Goal: Information Seeking & Learning: Compare options

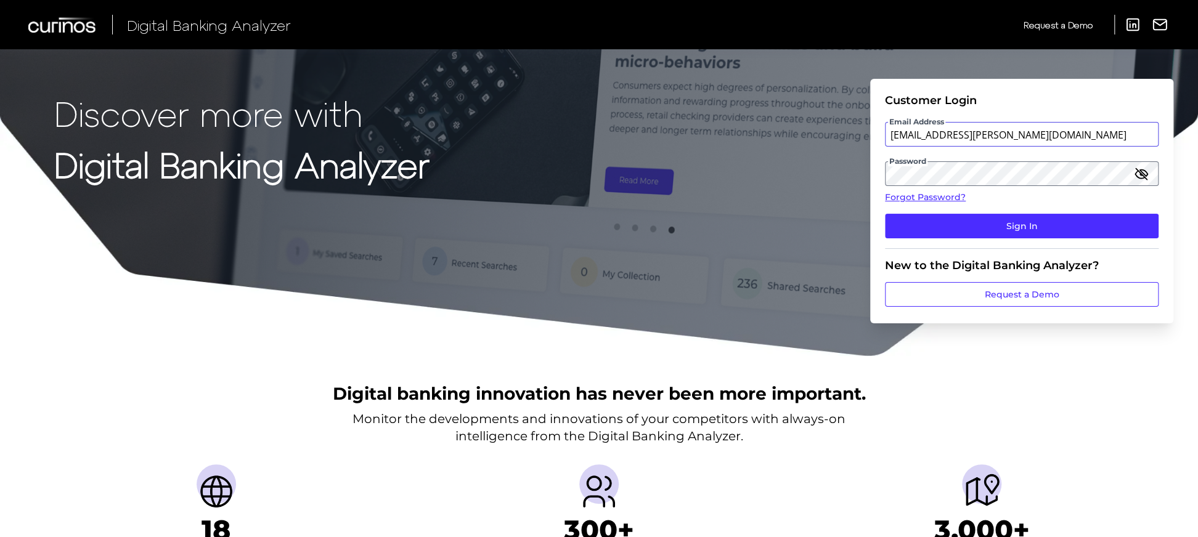
drag, startPoint x: 1055, startPoint y: 128, endPoint x: 1061, endPoint y: 132, distance: 7.2
click at [1055, 128] on input "[EMAIL_ADDRESS][PERSON_NAME][DOMAIN_NAME]" at bounding box center [1022, 134] width 274 height 25
type input "[EMAIL_ADDRESS][PERSON_NAME][DOMAIN_NAME]"
click at [1003, 218] on button "Sign In" at bounding box center [1022, 226] width 274 height 25
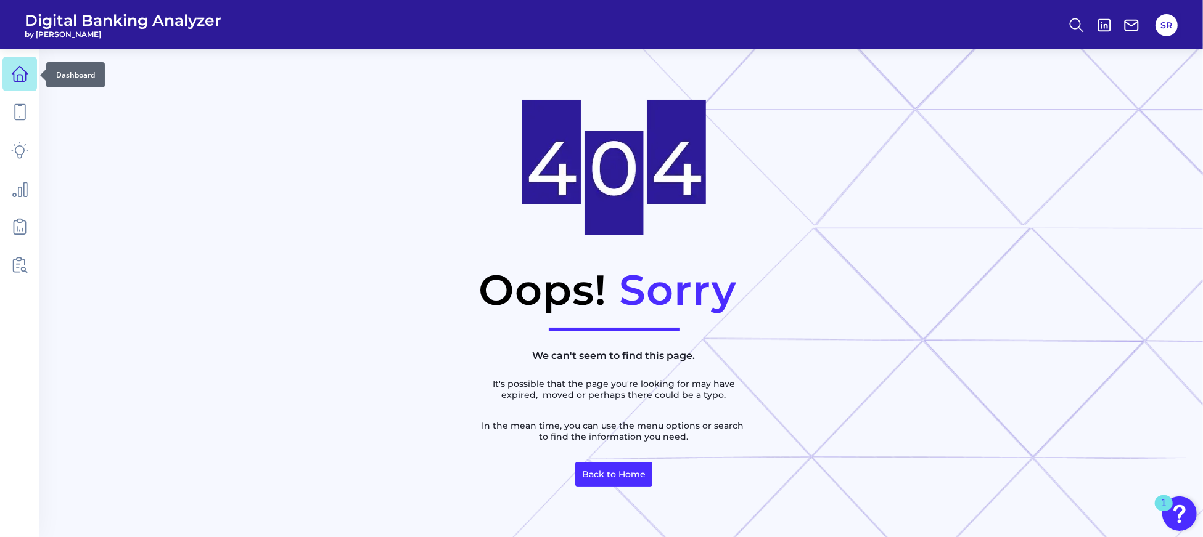
click at [17, 77] on icon at bounding box center [19, 78] width 5 height 7
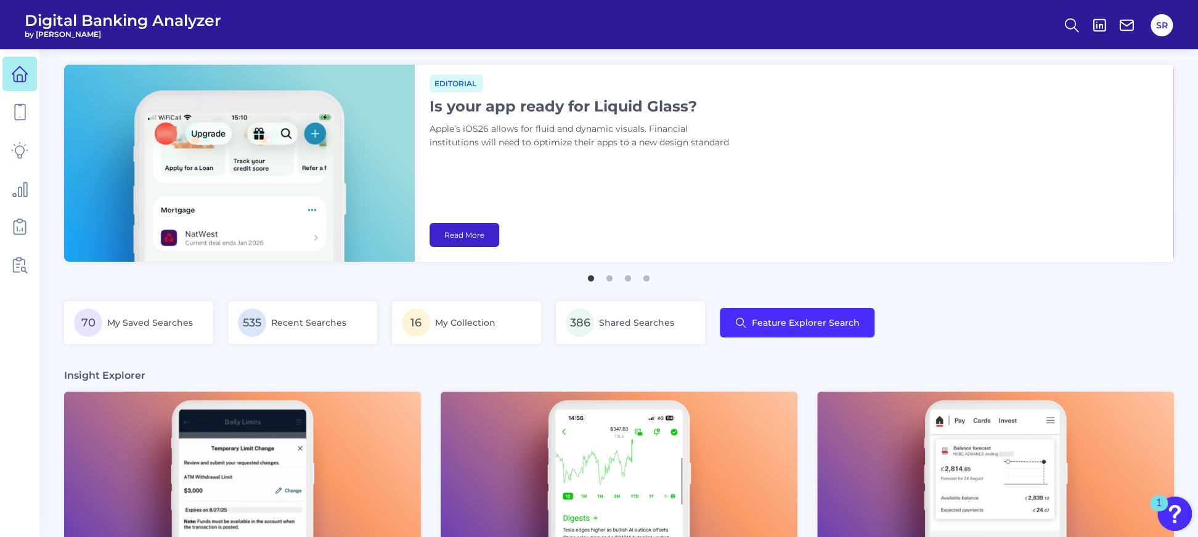
click at [473, 234] on link "Read More" at bounding box center [465, 235] width 70 height 24
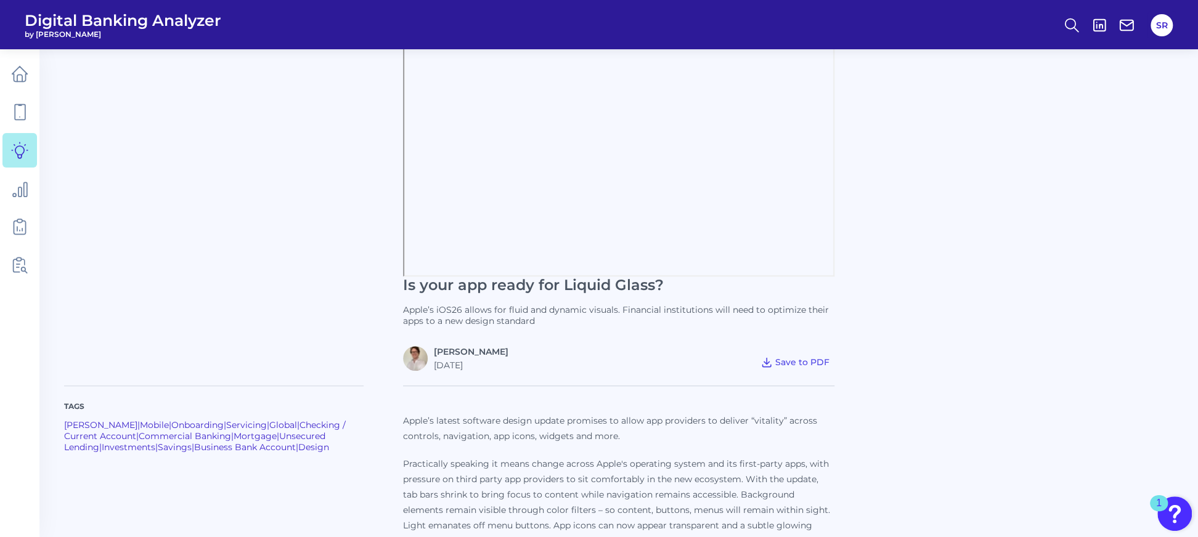
scroll to position [247, 0]
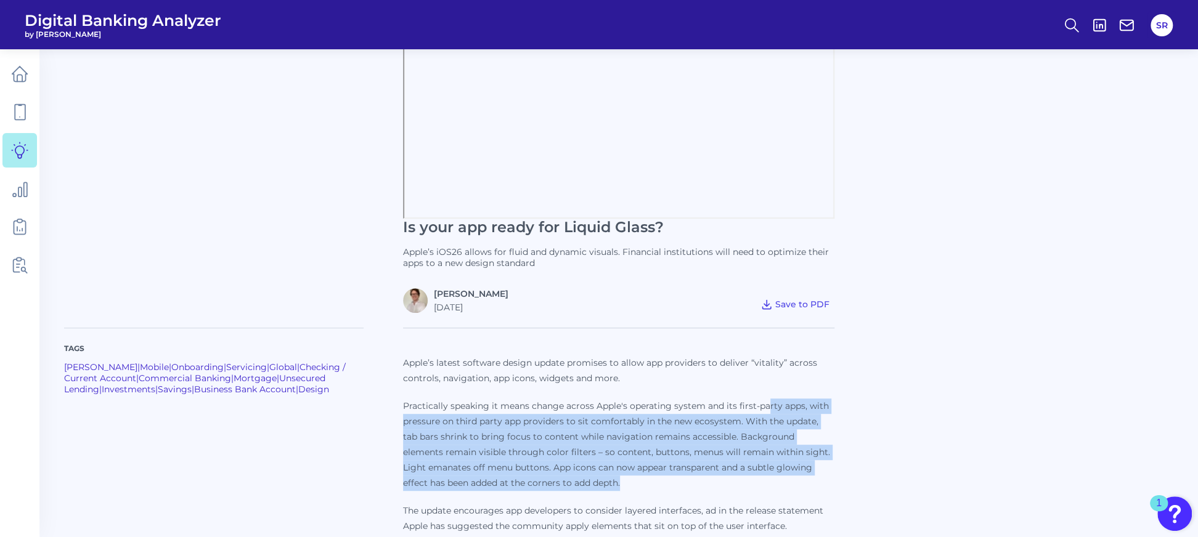
drag, startPoint x: 770, startPoint y: 480, endPoint x: 766, endPoint y: 415, distance: 64.2
click at [767, 406] on p "Practically speaking it means change across Apple's operating system and its fi…" at bounding box center [618, 445] width 431 height 92
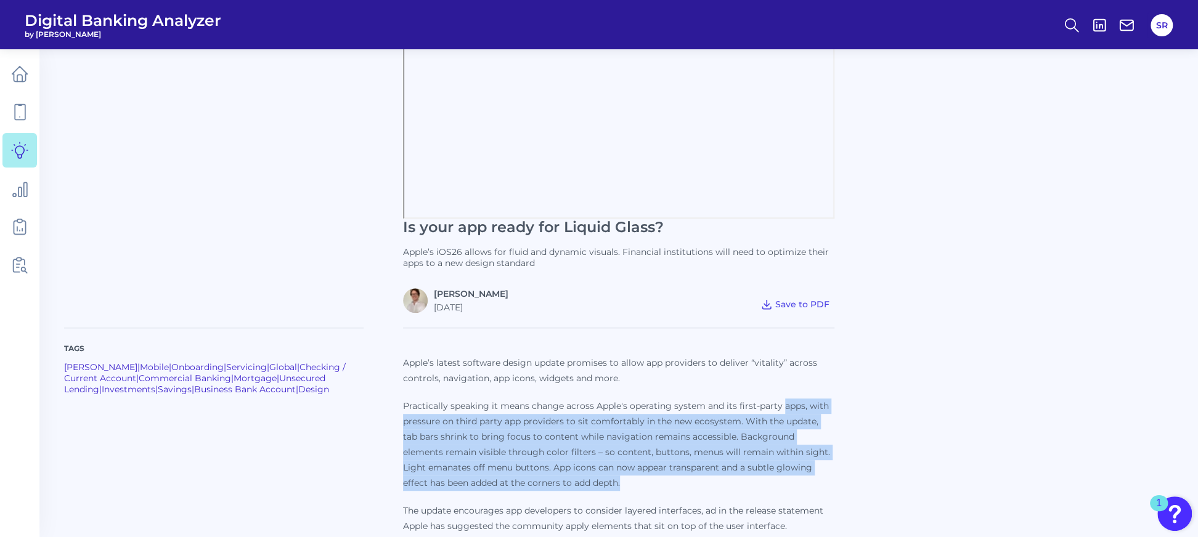
drag, startPoint x: 775, startPoint y: 489, endPoint x: 796, endPoint y: 490, distance: 21.0
click at [783, 411] on p "Practically speaking it means change across Apple's operating system and its fi…" at bounding box center [618, 445] width 431 height 92
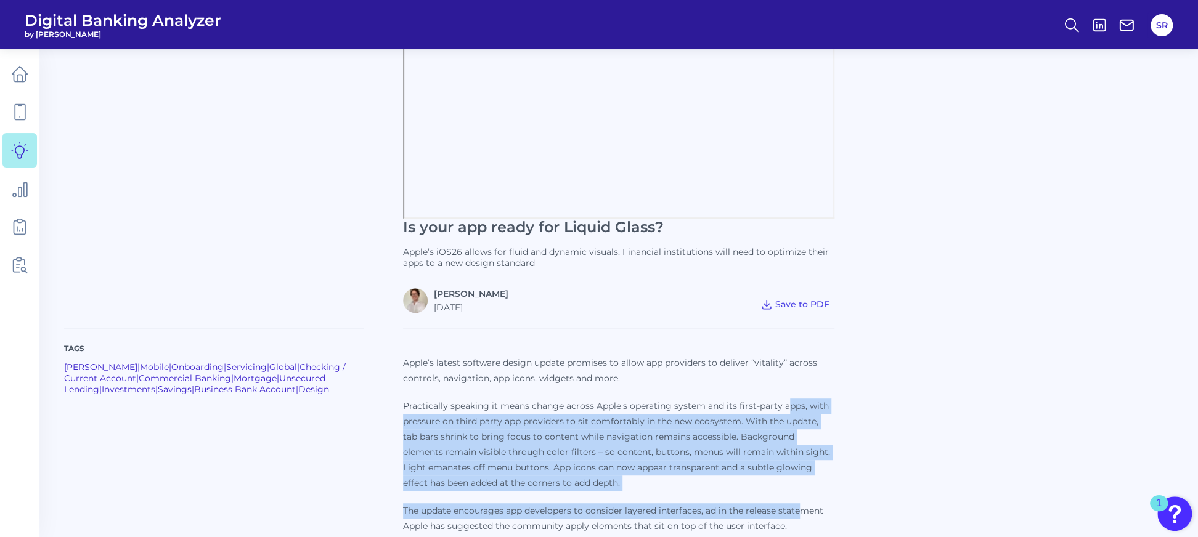
drag, startPoint x: 799, startPoint y: 502, endPoint x: 781, endPoint y: 501, distance: 17.9
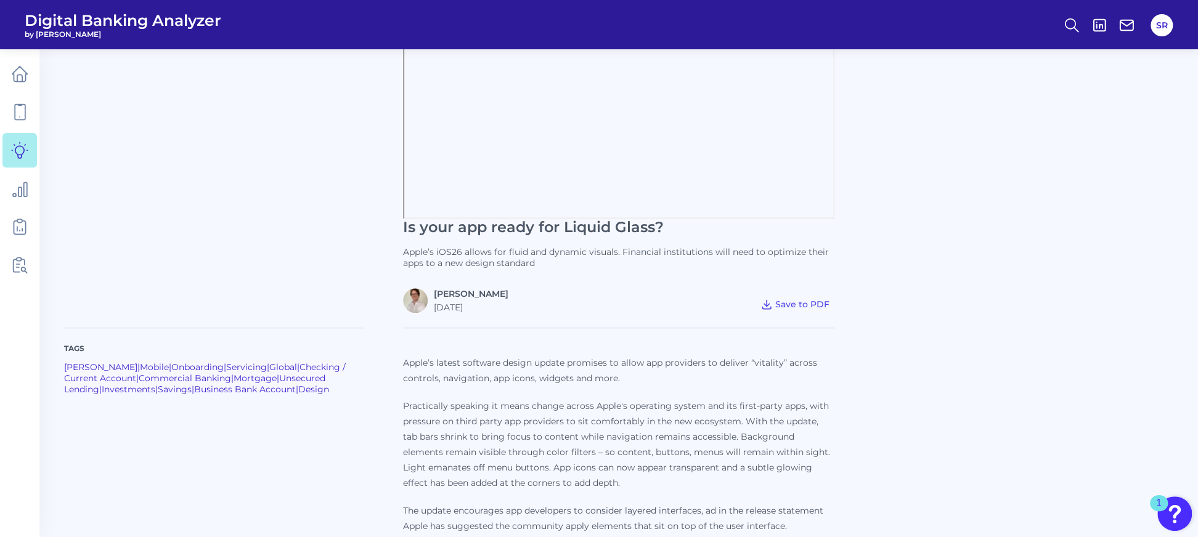
click at [793, 481] on p "Practically speaking it means change across Apple's operating system and its fi…" at bounding box center [618, 445] width 431 height 92
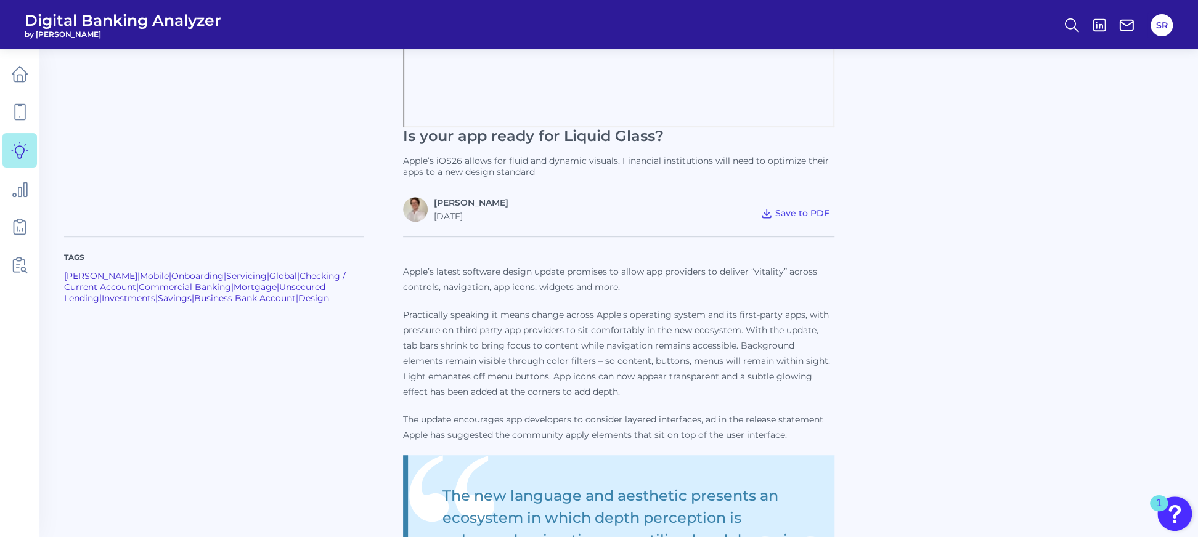
scroll to position [411, 0]
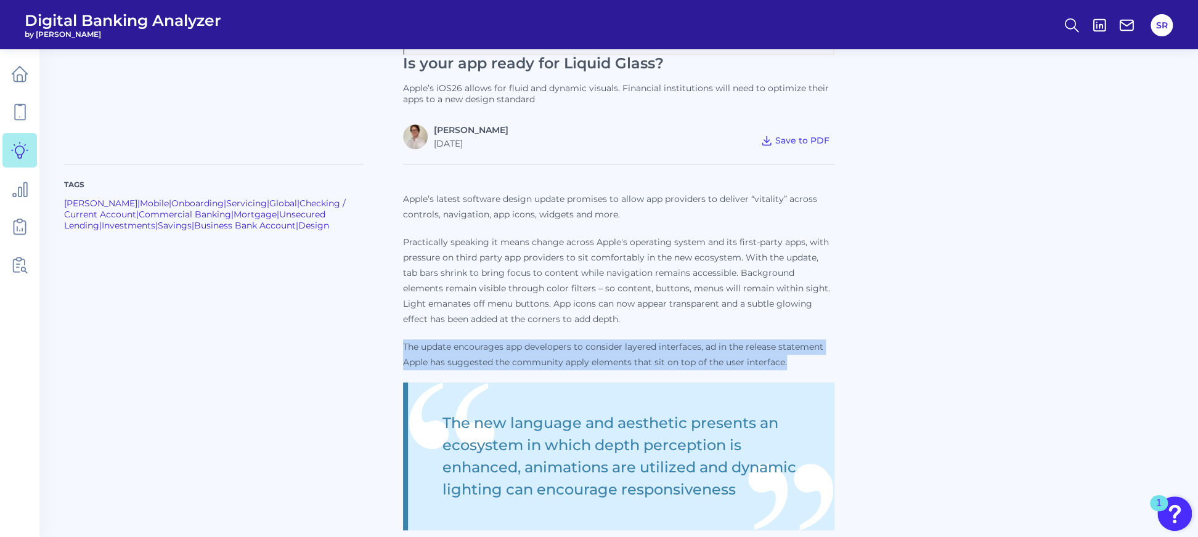
drag, startPoint x: 819, startPoint y: 367, endPoint x: 808, endPoint y: 316, distance: 52.2
click at [808, 316] on p "Apple’s latest software design update promises to allow app providers to delive…" at bounding box center [618, 521] width 431 height 658
click at [825, 345] on p "The update encourages app developers to consider layered interfaces, ad in the …" at bounding box center [618, 355] width 431 height 31
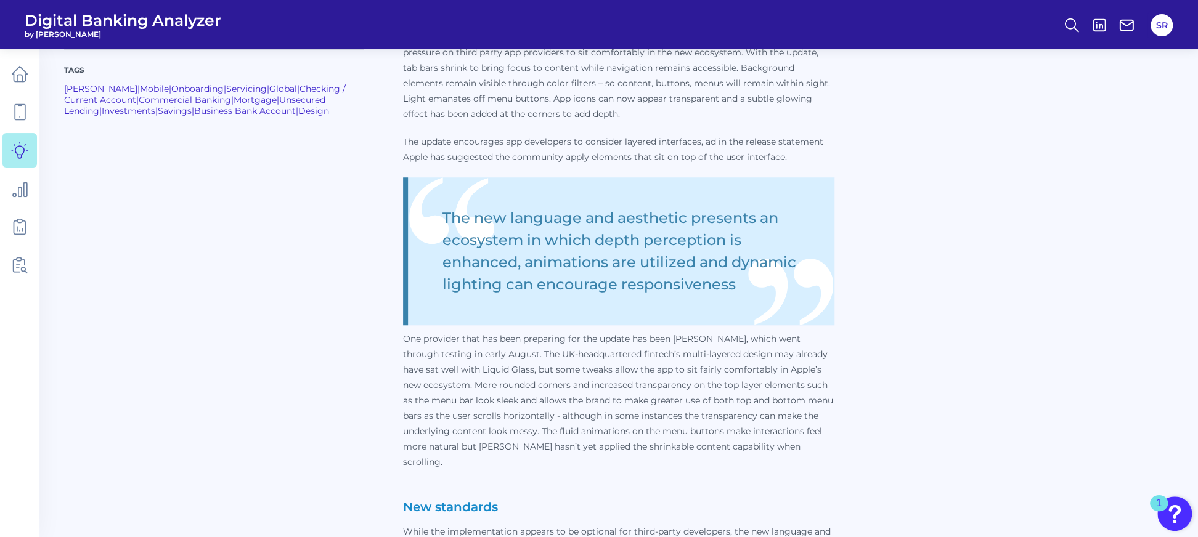
scroll to position [657, 0]
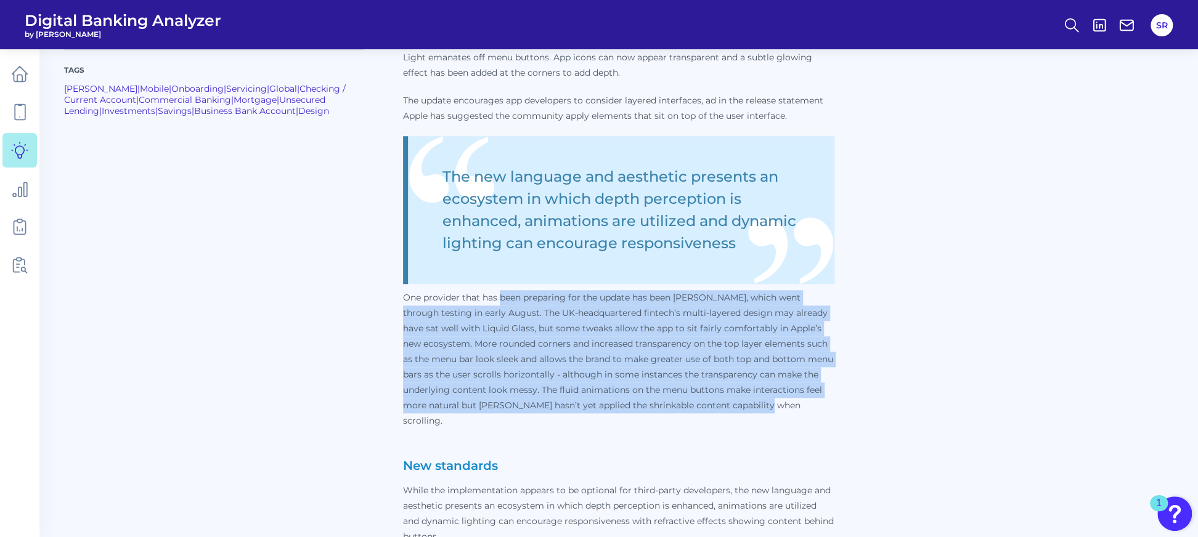
drag, startPoint x: 799, startPoint y: 397, endPoint x: 499, endPoint y: 297, distance: 315.8
click at [499, 297] on p "One provider that has been preparing for the update has been [PERSON_NAME], whi…" at bounding box center [618, 359] width 431 height 139
click at [801, 407] on p "One provider that has been preparing for the update has been [PERSON_NAME], whi…" at bounding box center [618, 359] width 431 height 139
click at [729, 386] on p "One provider that has been preparing for the update has been [PERSON_NAME], whi…" at bounding box center [618, 359] width 431 height 139
click at [473, 337] on p "One provider that has been preparing for the update has been [PERSON_NAME], whi…" at bounding box center [618, 359] width 431 height 139
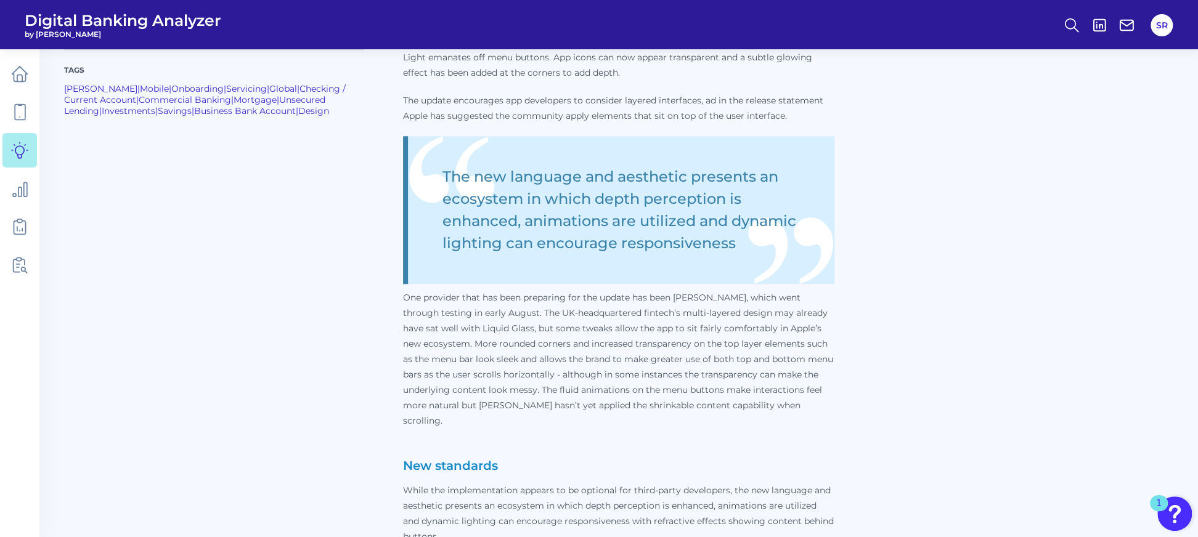
click at [403, 301] on p "One provider that has been preparing for the update has been [PERSON_NAME], whi…" at bounding box center [618, 359] width 431 height 139
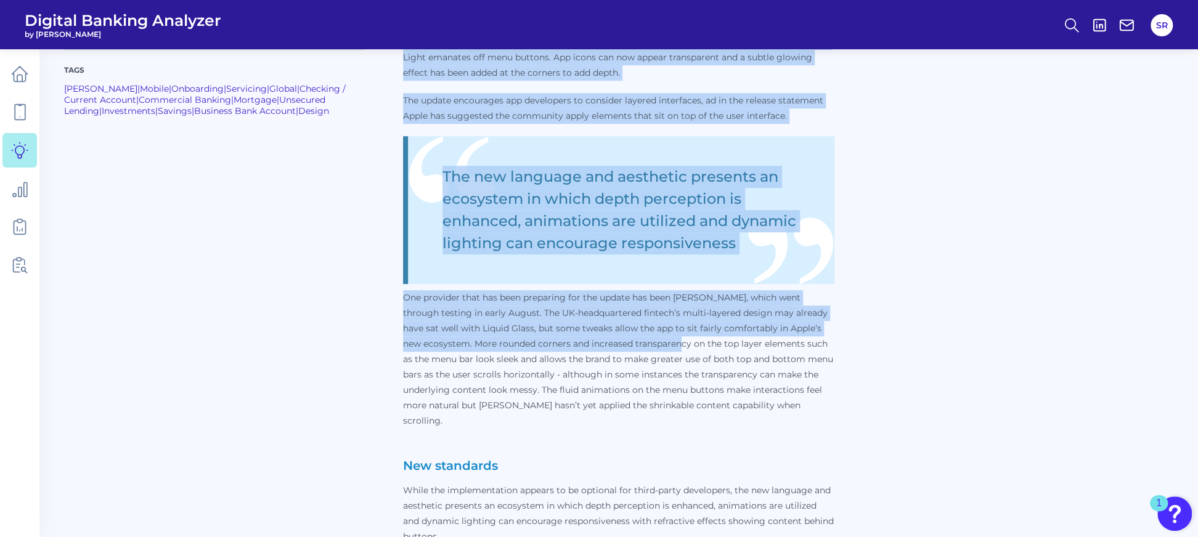
drag, startPoint x: 402, startPoint y: 300, endPoint x: 648, endPoint y: 345, distance: 250.7
click at [648, 345] on div "Tags [PERSON_NAME] | Mobile | Onboarding | Servicing | Global | Checking / Curr…" at bounding box center [618, 259] width 1109 height 713
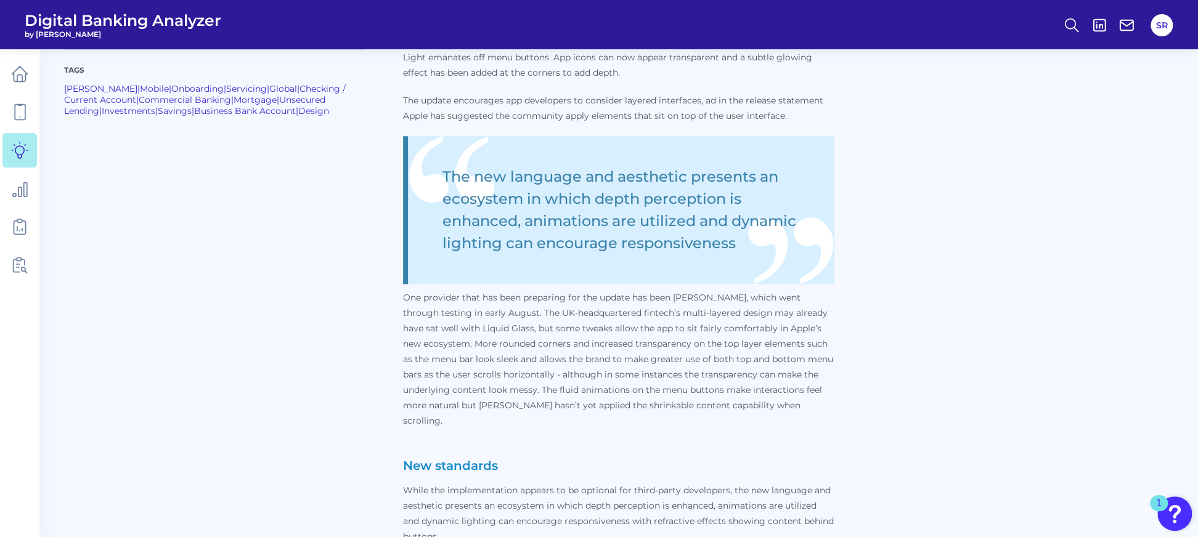
click at [650, 363] on p "One provider that has been preparing for the update has been [PERSON_NAME], whi…" at bounding box center [618, 359] width 431 height 139
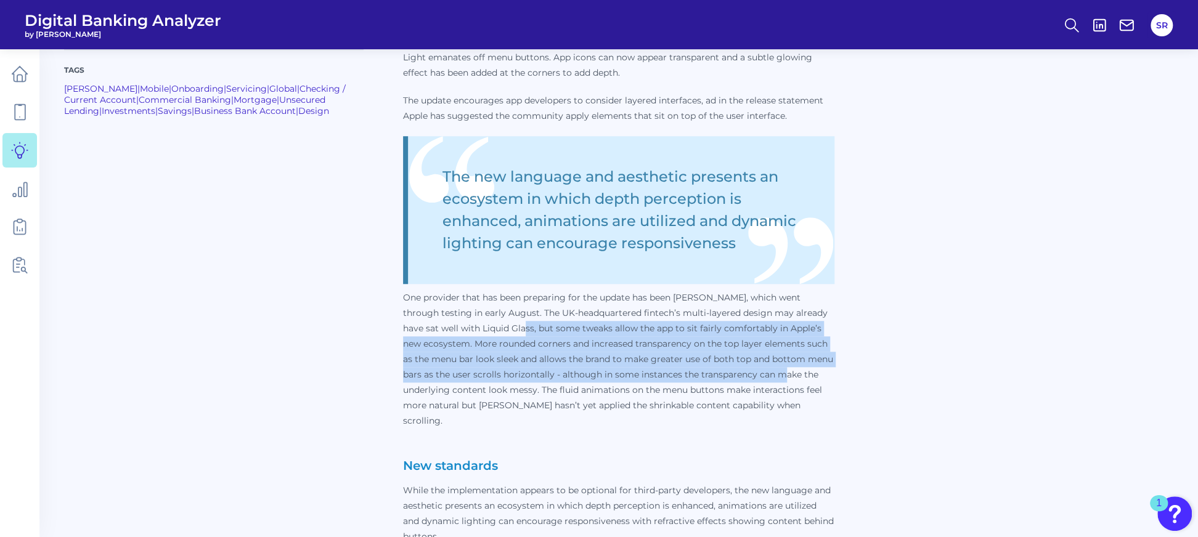
drag, startPoint x: 500, startPoint y: 330, endPoint x: 751, endPoint y: 369, distance: 253.9
click at [751, 369] on p "One provider that has been preparing for the update has been [PERSON_NAME], whi…" at bounding box center [618, 359] width 431 height 139
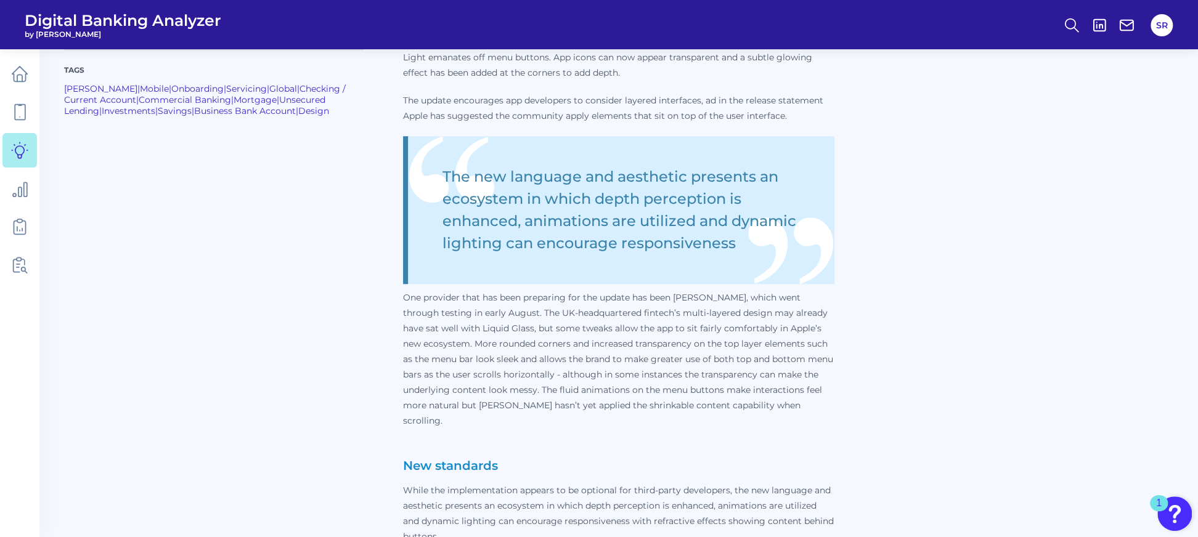
click at [748, 408] on p "One provider that has been preparing for the update has been [PERSON_NAME], whi…" at bounding box center [618, 359] width 431 height 139
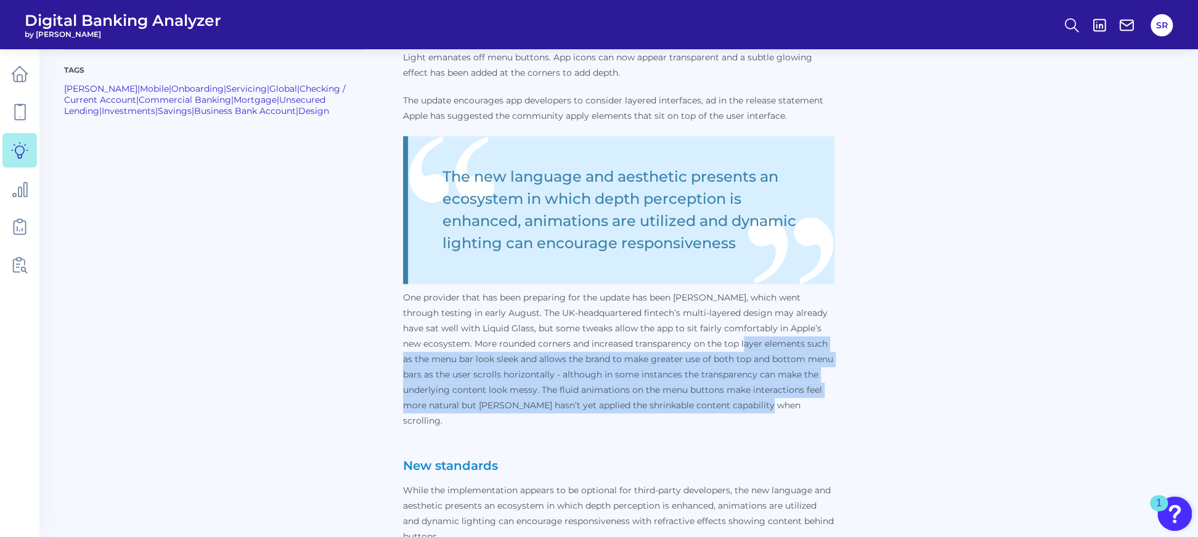
drag, startPoint x: 729, startPoint y: 402, endPoint x: 708, endPoint y: 349, distance: 57.0
click at [708, 349] on p "One provider that has been preparing for the update has been [PERSON_NAME], whi…" at bounding box center [618, 359] width 431 height 139
click at [746, 401] on p "One provider that has been preparing for the update has been [PERSON_NAME], whi…" at bounding box center [618, 359] width 431 height 139
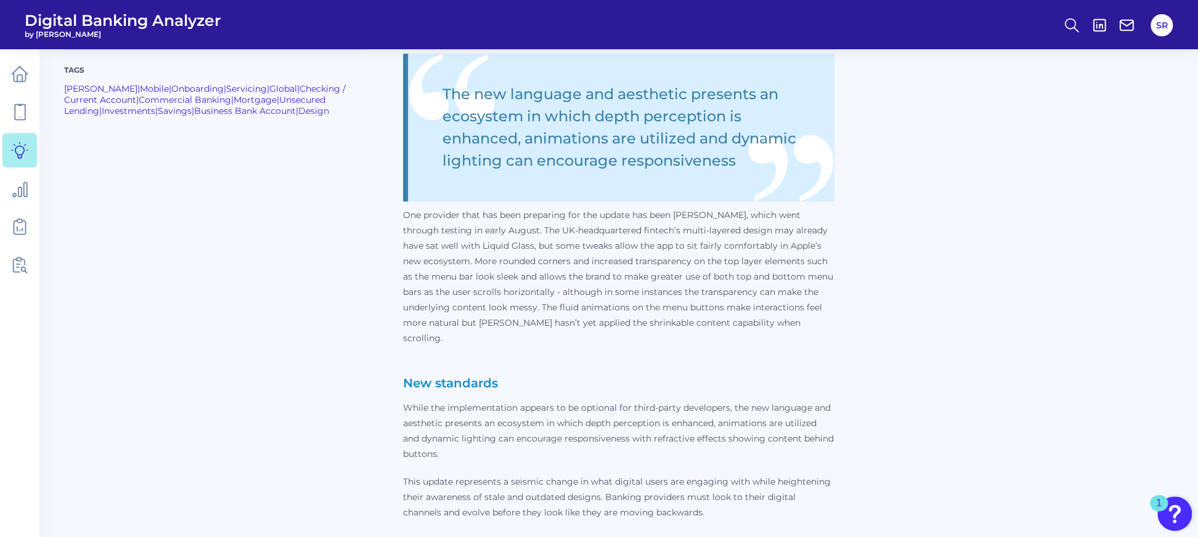
scroll to position [822, 0]
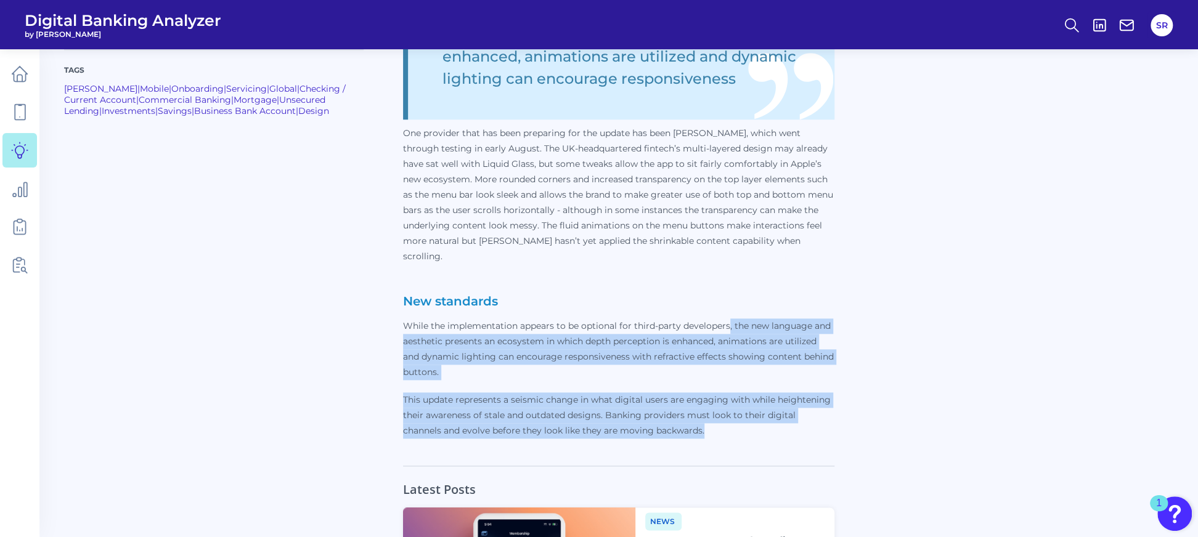
drag, startPoint x: 744, startPoint y: 412, endPoint x: 728, endPoint y: 303, distance: 109.7
click at [728, 303] on p "Apple’s latest software design update promises to allow app providers to delive…" at bounding box center [618, 110] width 431 height 658
drag, startPoint x: 748, startPoint y: 358, endPoint x: 778, endPoint y: 377, distance: 35.9
click at [747, 358] on p "While the implementation appears to be optional for third-party developers, the…" at bounding box center [618, 350] width 431 height 62
click at [789, 407] on p "This update represents a seismic change in what digital users are engaging with…" at bounding box center [618, 416] width 431 height 46
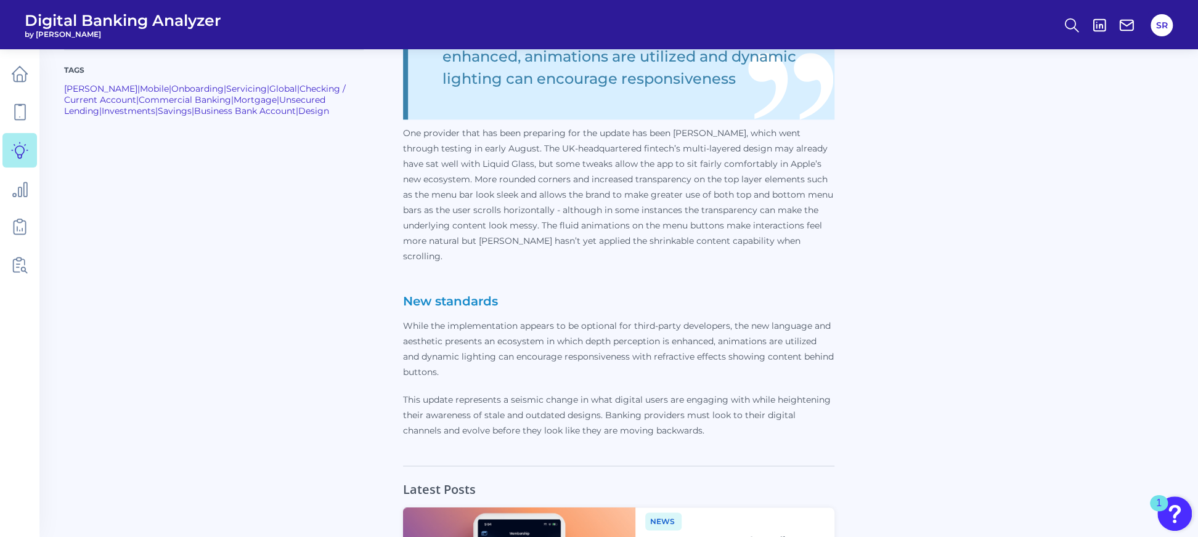
click at [775, 417] on p "This update represents a seismic change in what digital users are engaging with…" at bounding box center [618, 416] width 431 height 46
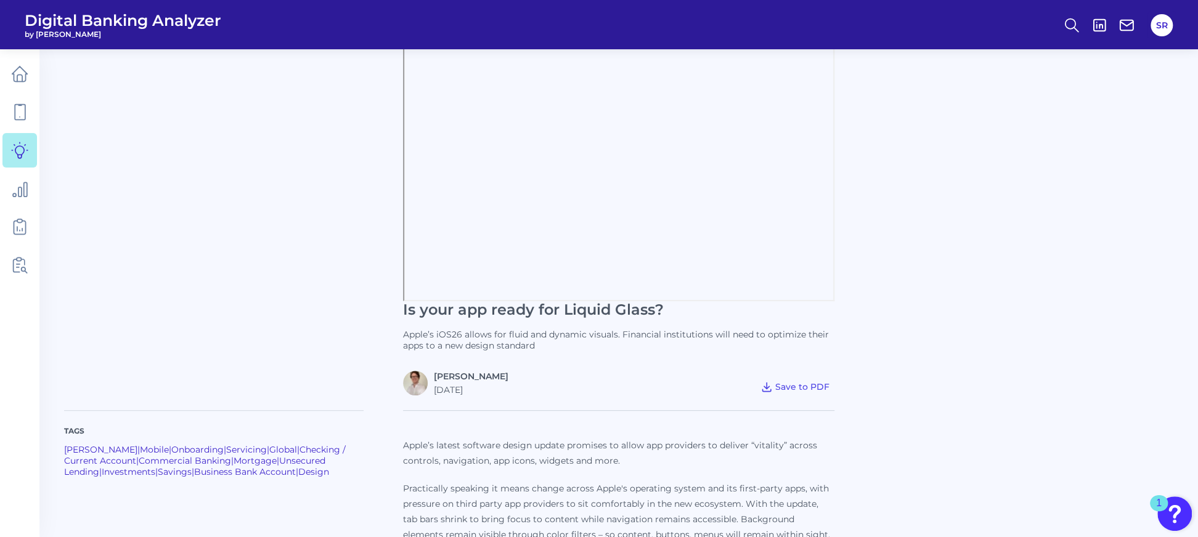
scroll to position [0, 0]
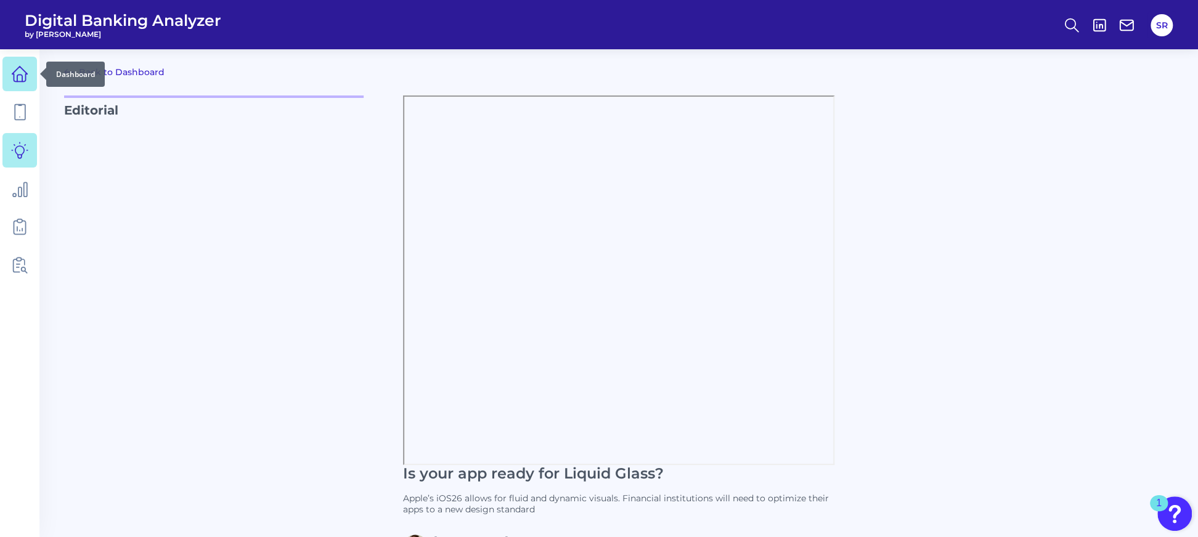
click at [13, 76] on icon at bounding box center [19, 73] width 17 height 17
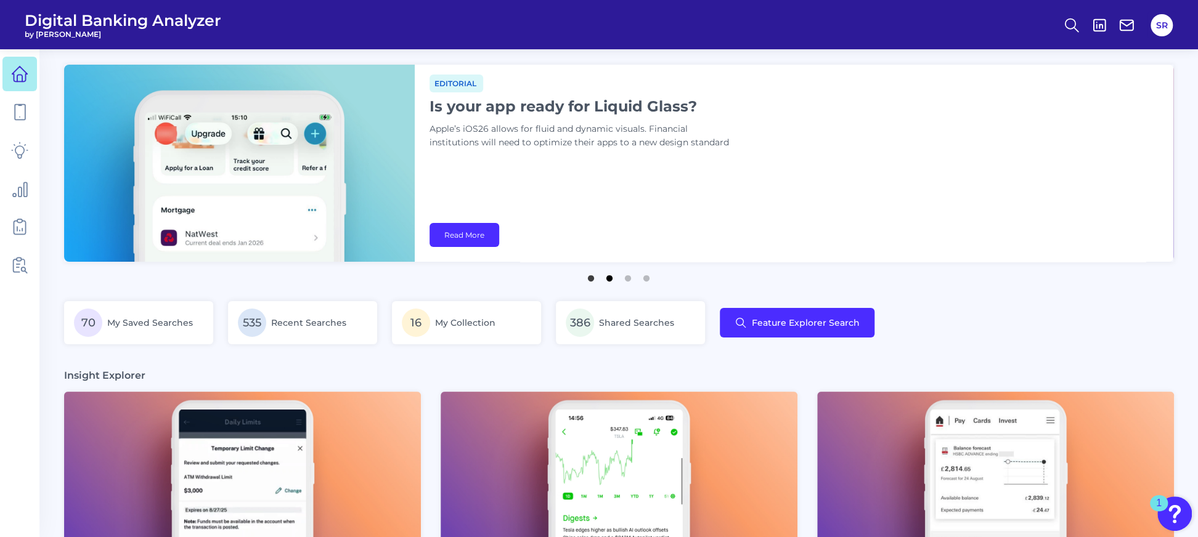
click at [609, 278] on button "2" at bounding box center [609, 275] width 12 height 12
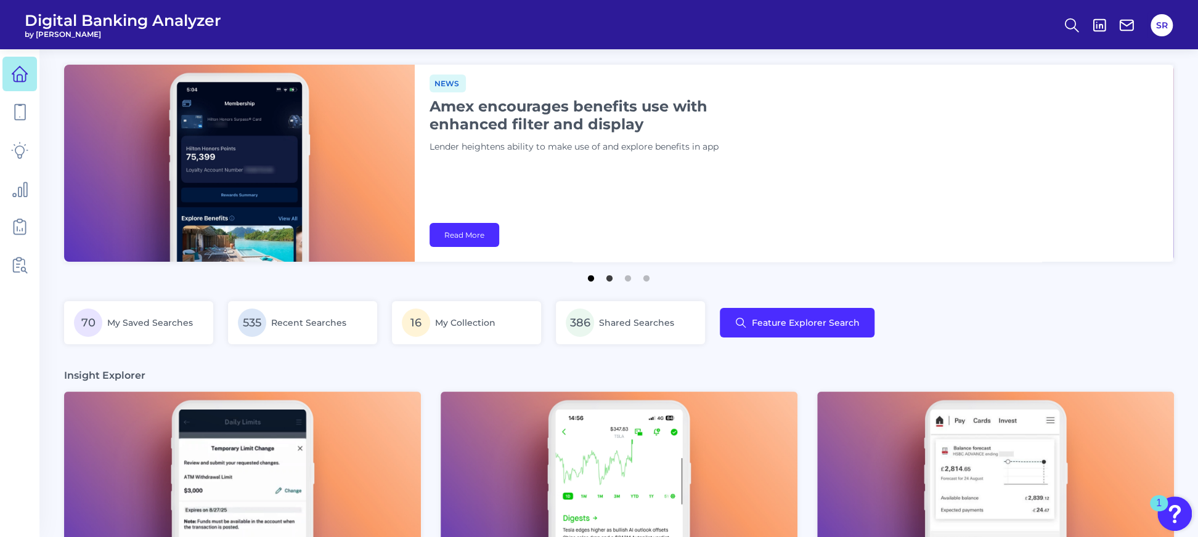
click at [592, 278] on button "1" at bounding box center [591, 275] width 12 height 12
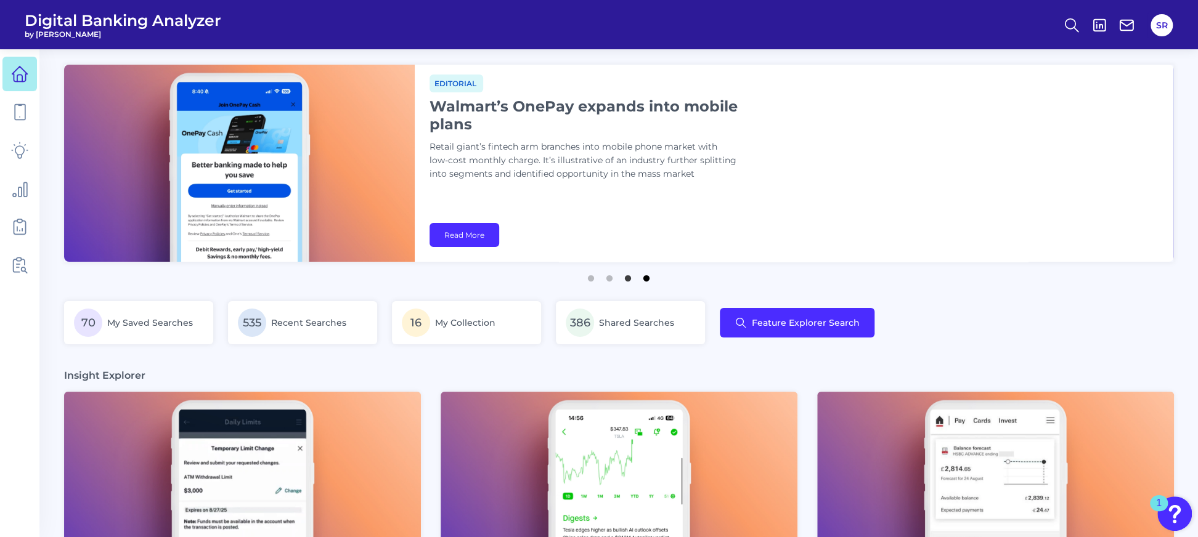
click at [647, 280] on button "4" at bounding box center [646, 275] width 12 height 12
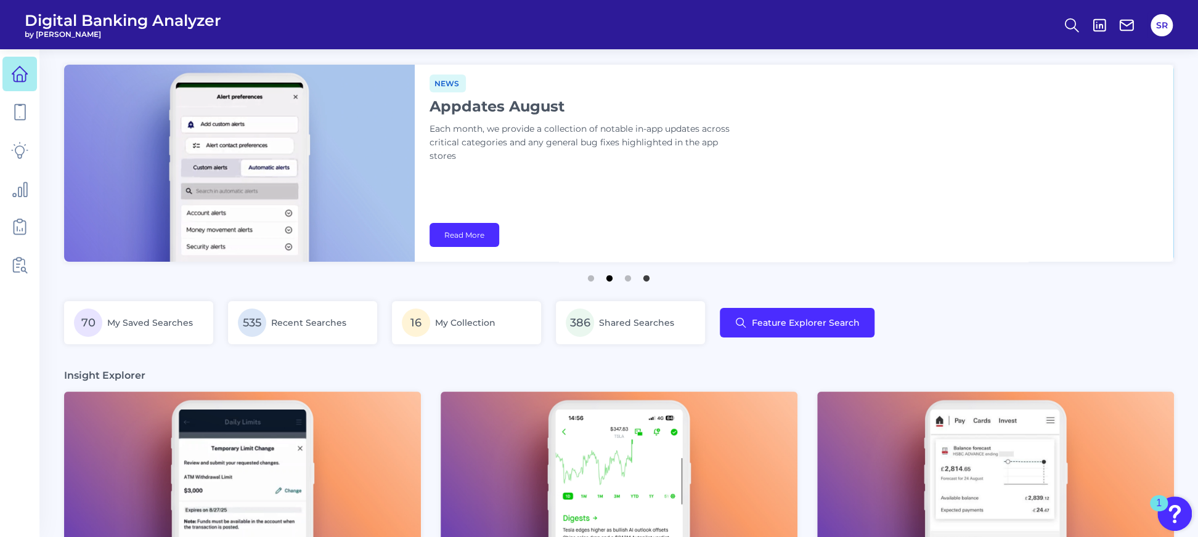
click at [609, 279] on button "2" at bounding box center [609, 275] width 12 height 12
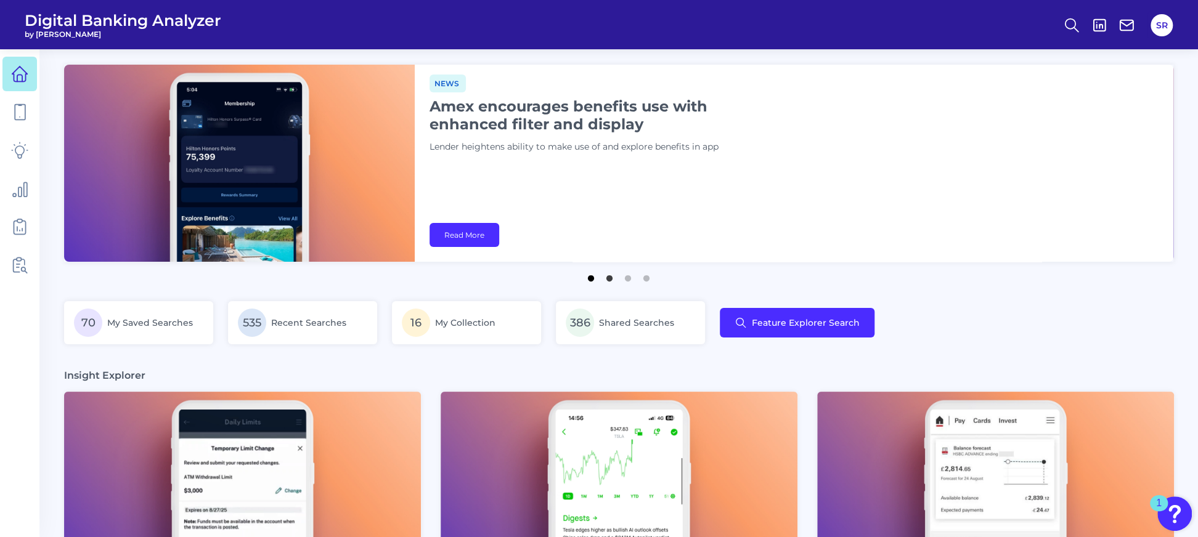
click at [593, 276] on button "1" at bounding box center [591, 275] width 12 height 12
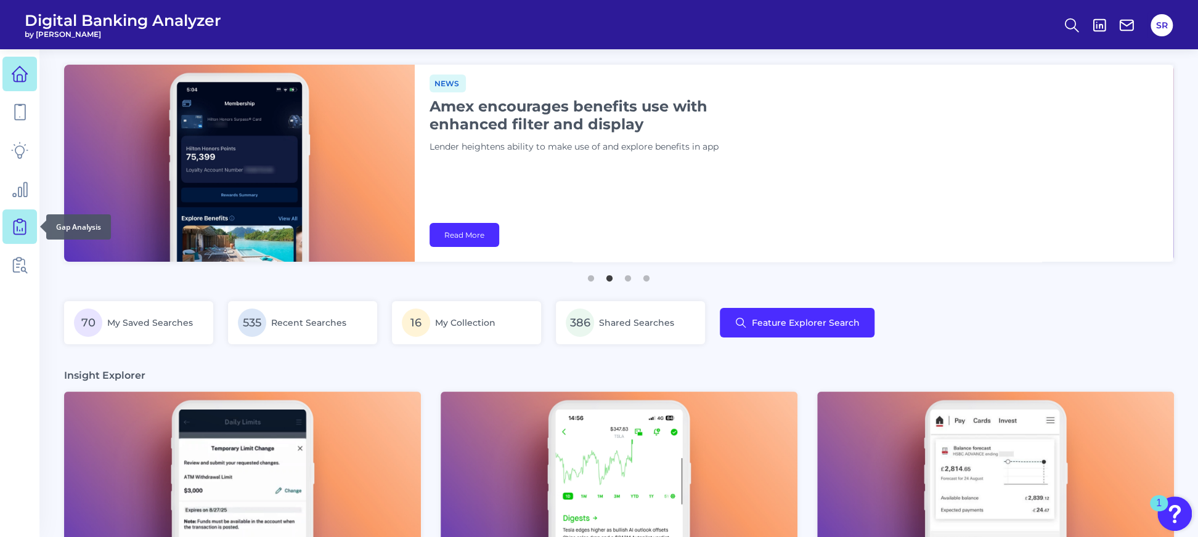
click at [20, 224] on icon at bounding box center [19, 226] width 17 height 17
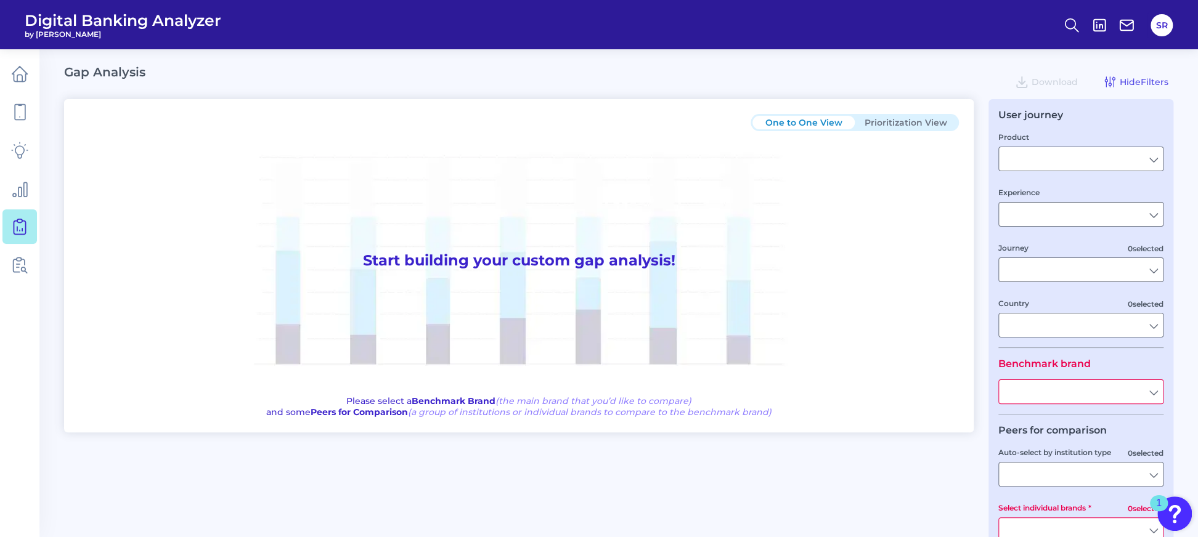
type input "Checking / Current Account"
type input "Mobile Servicing"
type input "Pre-Login Area, New Customer Onboarding, Login & Authentication, Accounts and t…"
type input "[GEOGRAPHIC_DATA]"
type input "All Select individual brands"
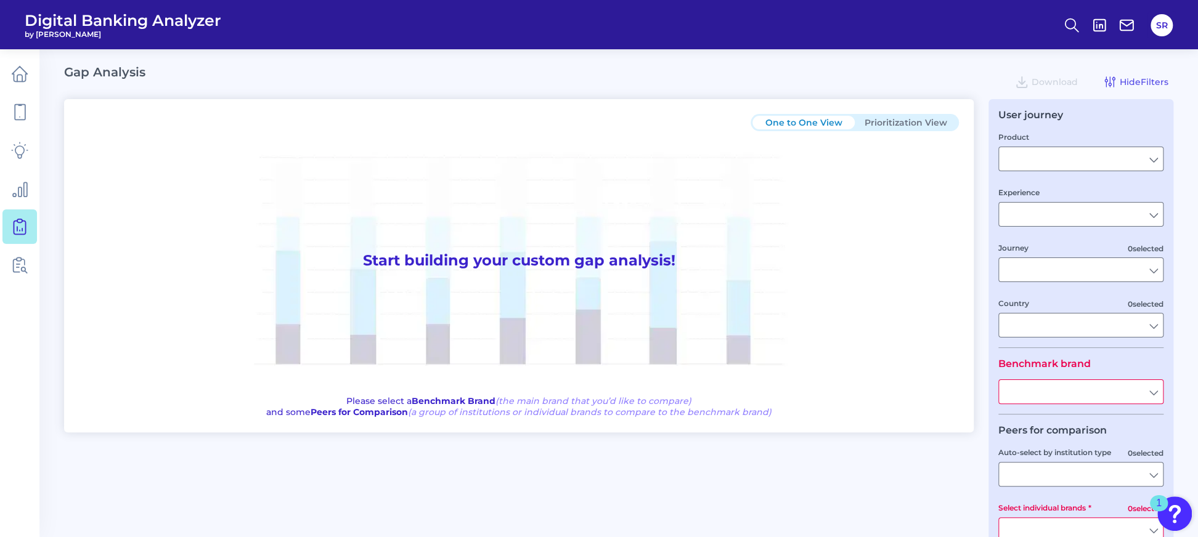
type input "All Journeys"
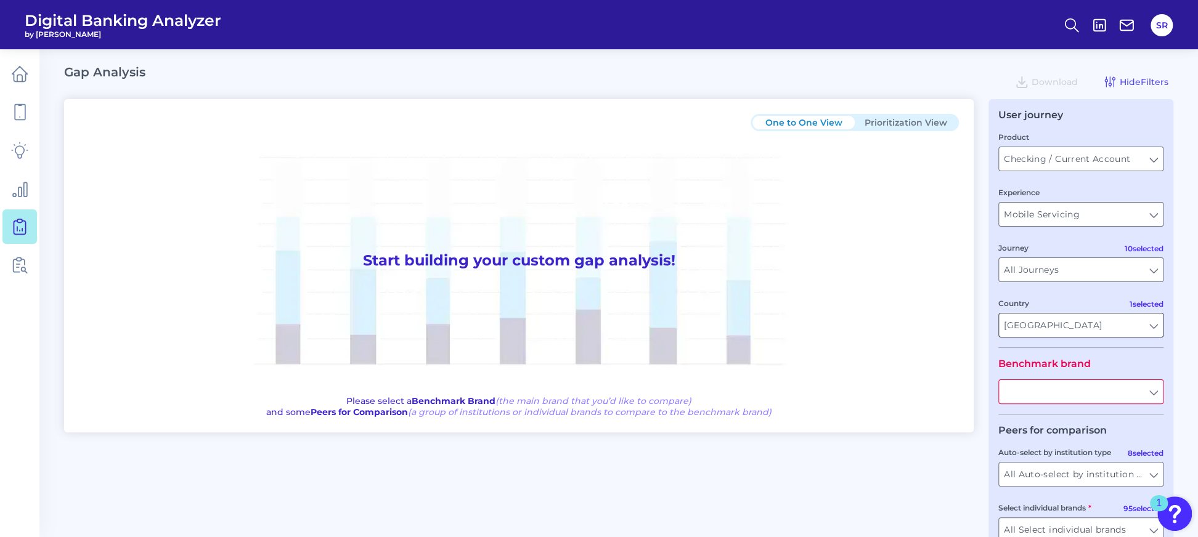
click at [1153, 327] on input "[GEOGRAPHIC_DATA]" at bounding box center [1081, 325] width 164 height 23
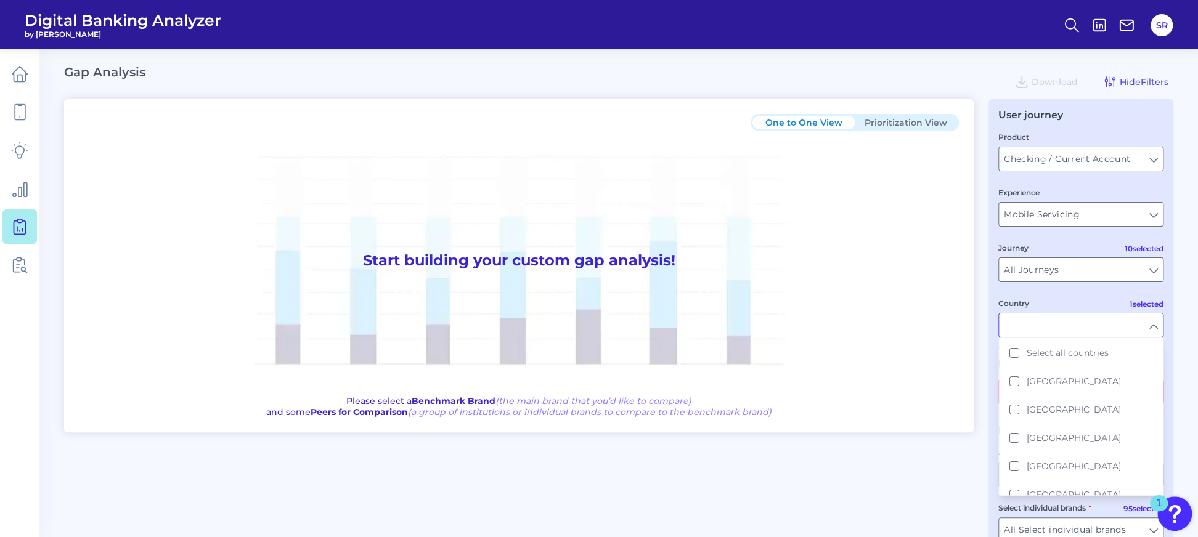
click at [1166, 327] on div "User journey Product Checking / Current Account Checking / Current Account Expe…" at bounding box center [1081, 346] width 185 height 495
type input "[GEOGRAPHIC_DATA]"
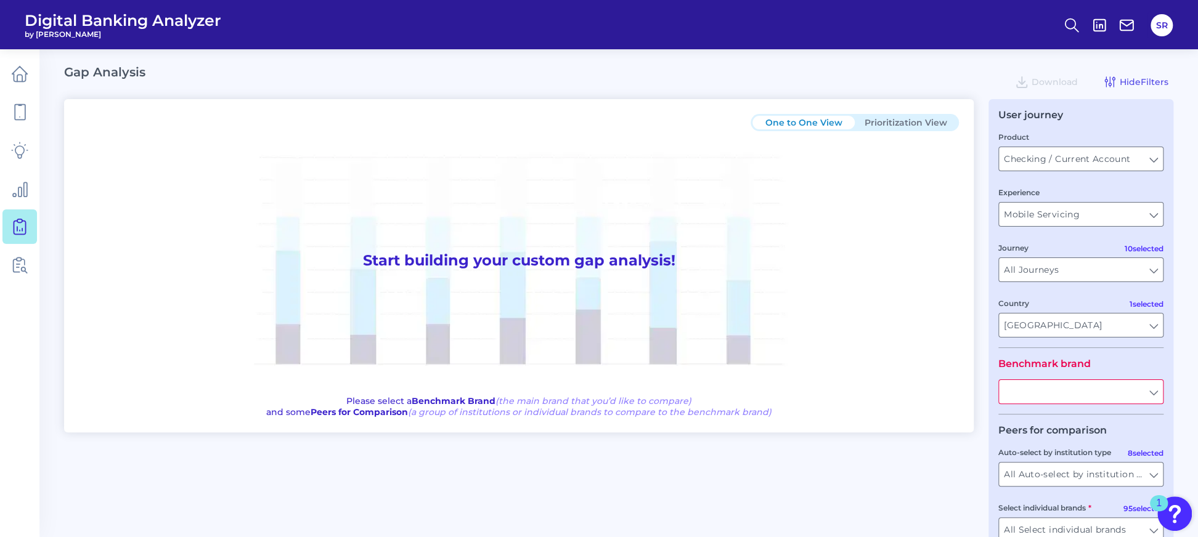
click at [1133, 388] on input "text" at bounding box center [1081, 391] width 164 height 23
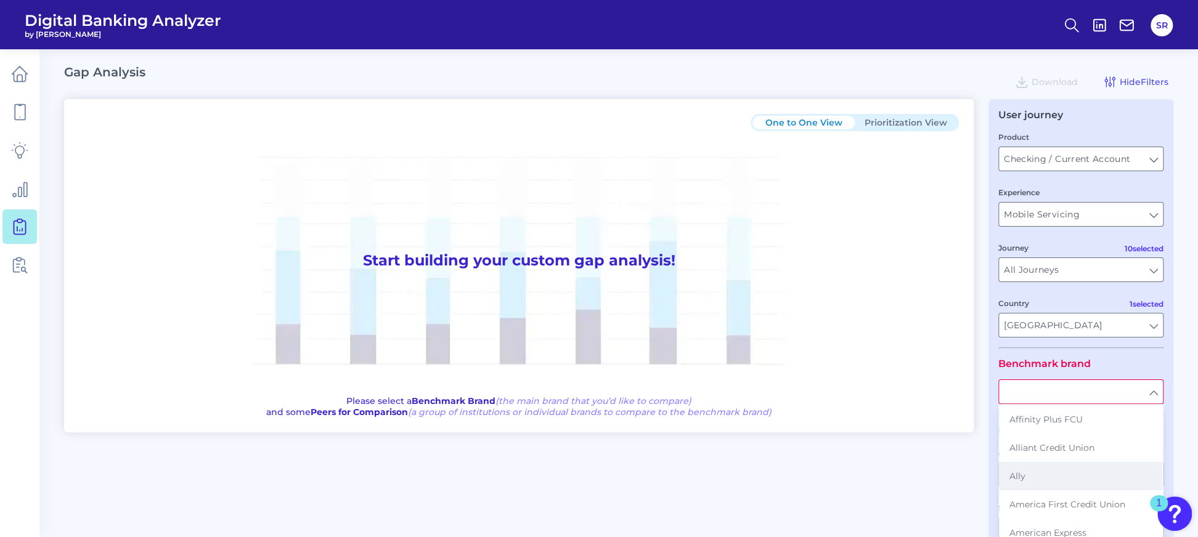
click at [1065, 473] on button "Ally" at bounding box center [1081, 476] width 163 height 28
type input "Ally"
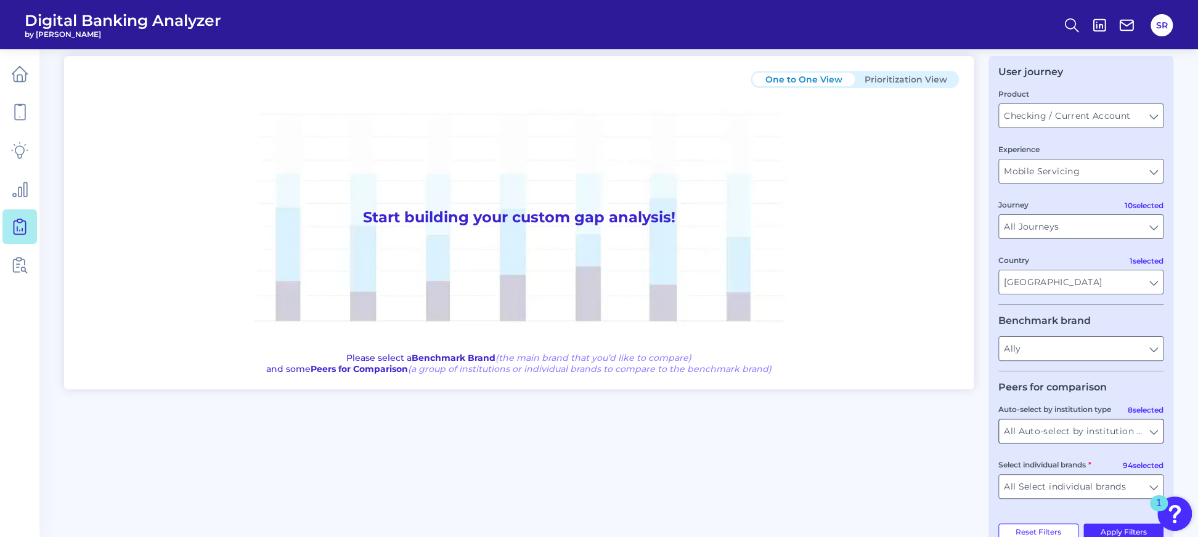
scroll to position [77, 0]
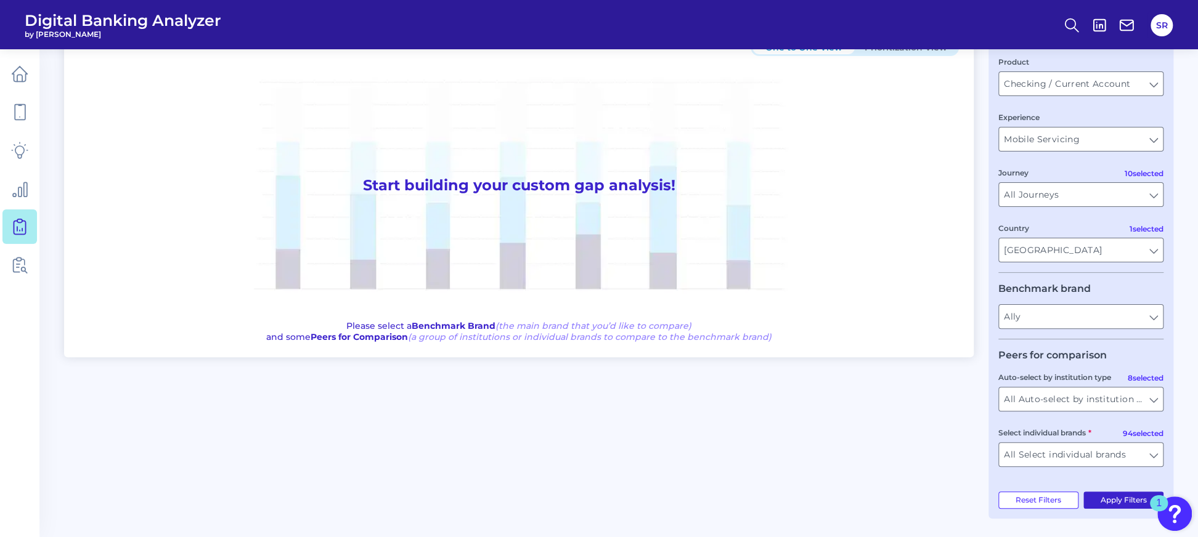
click at [1117, 497] on button "Apply Filters" at bounding box center [1124, 500] width 81 height 17
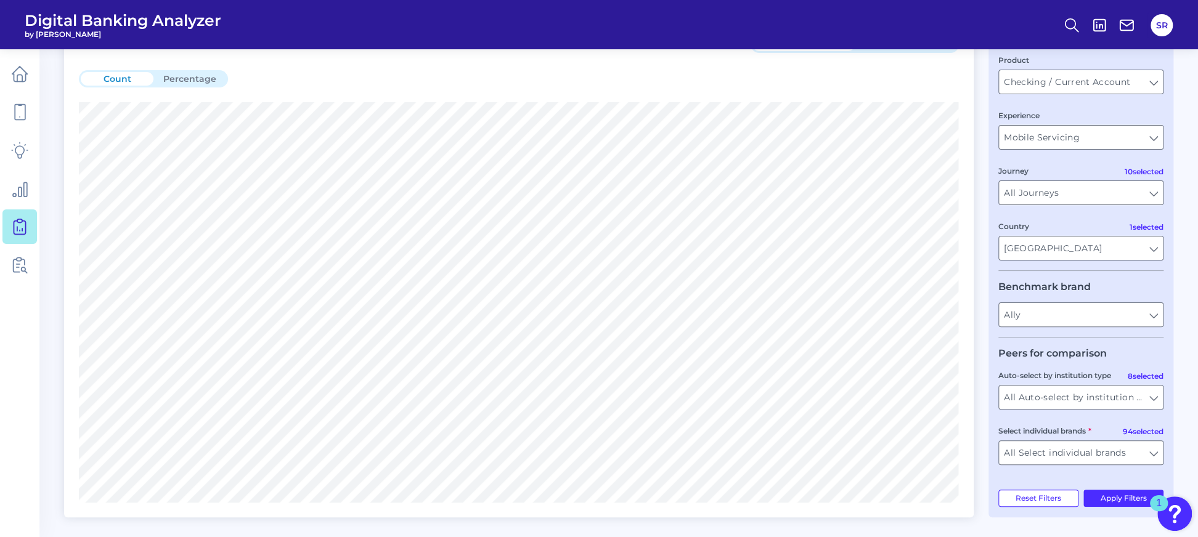
scroll to position [406, 0]
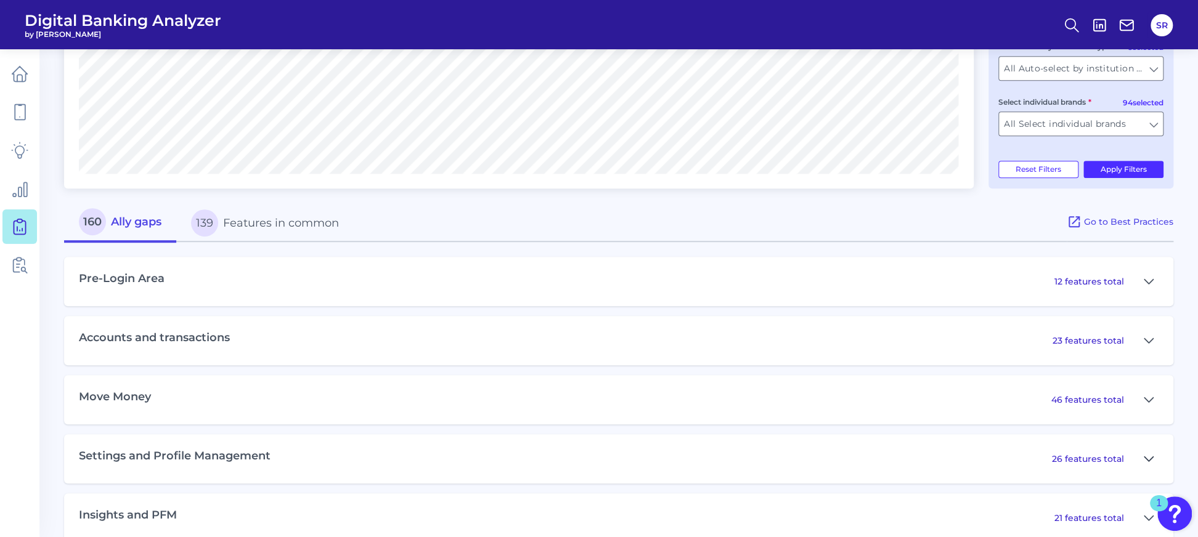
click at [1143, 461] on button at bounding box center [1149, 459] width 20 height 20
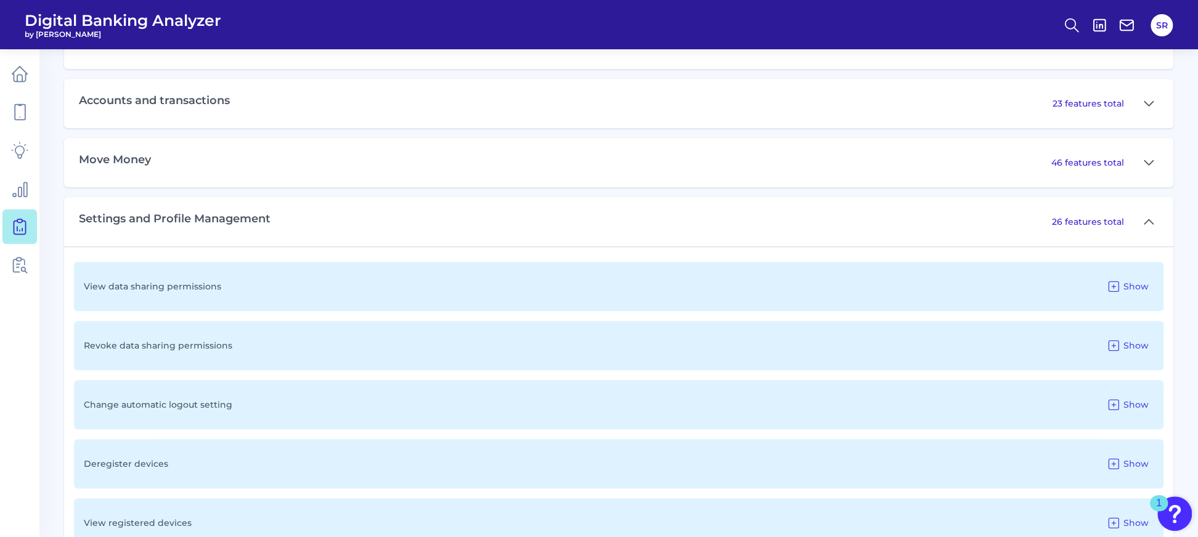
scroll to position [653, 0]
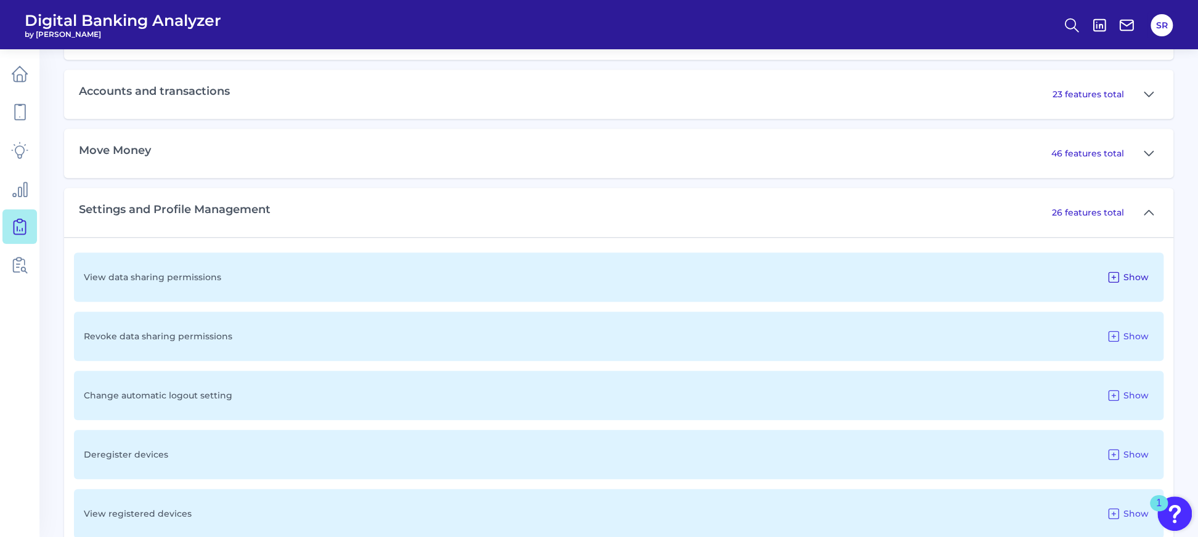
click at [1120, 276] on icon at bounding box center [1113, 277] width 15 height 15
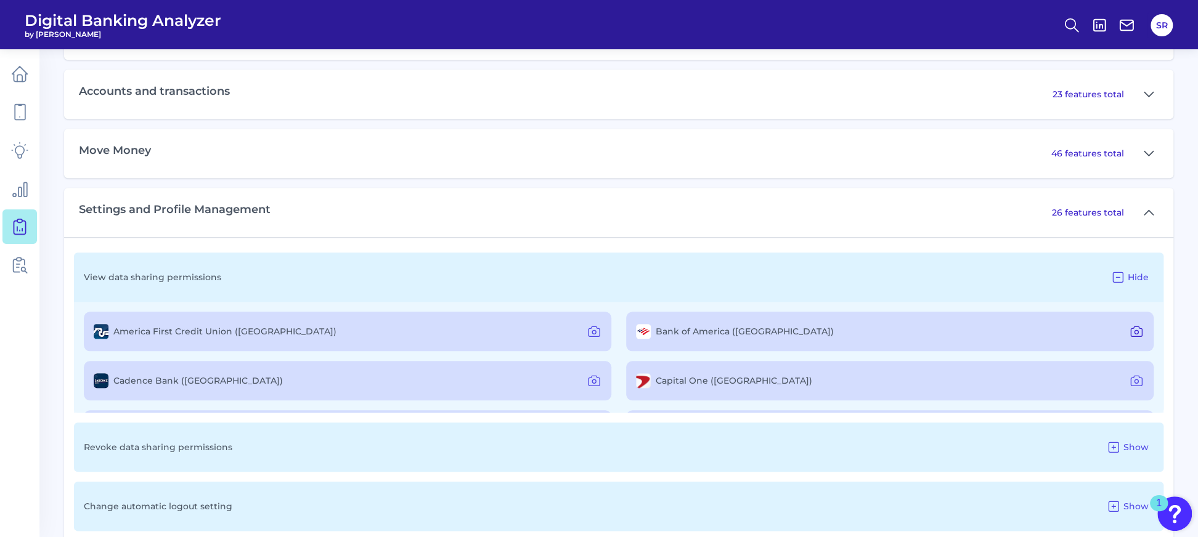
click at [1130, 330] on icon at bounding box center [1136, 331] width 15 height 15
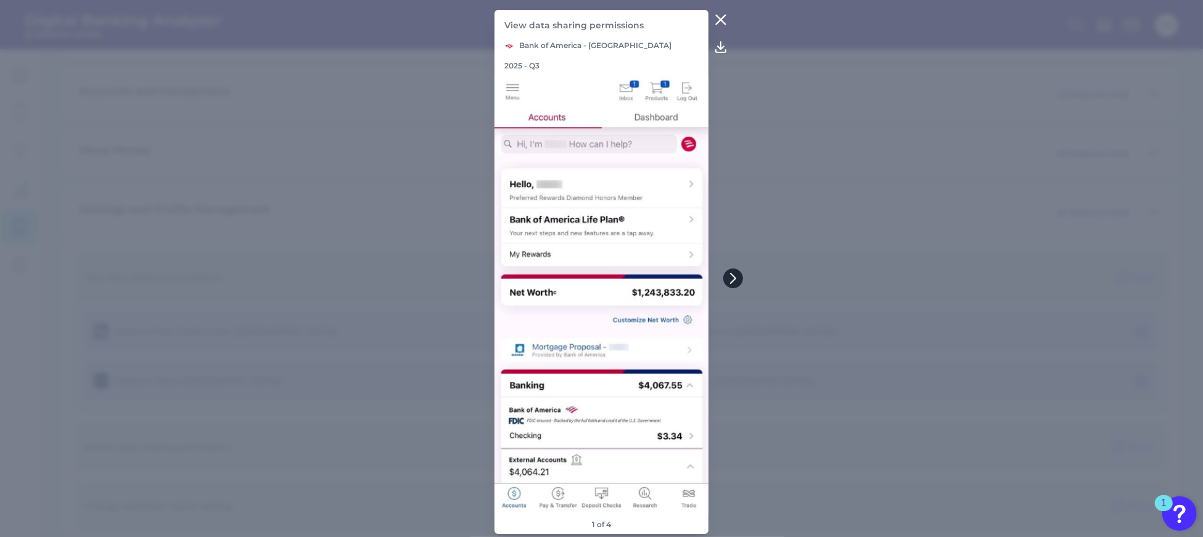
click at [731, 282] on icon at bounding box center [732, 278] width 11 height 11
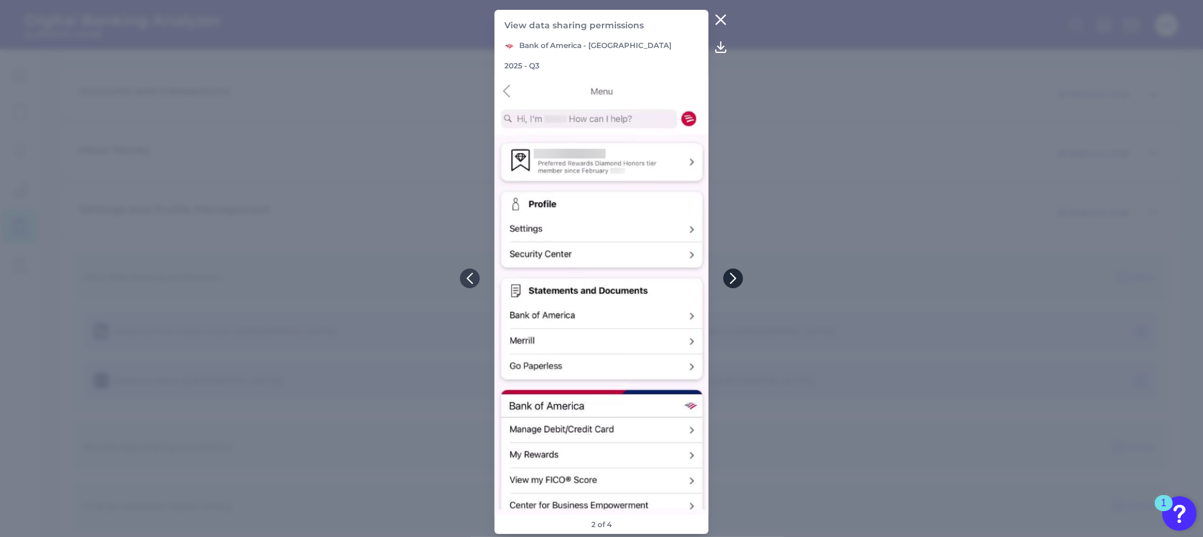
click at [731, 282] on icon at bounding box center [732, 278] width 11 height 11
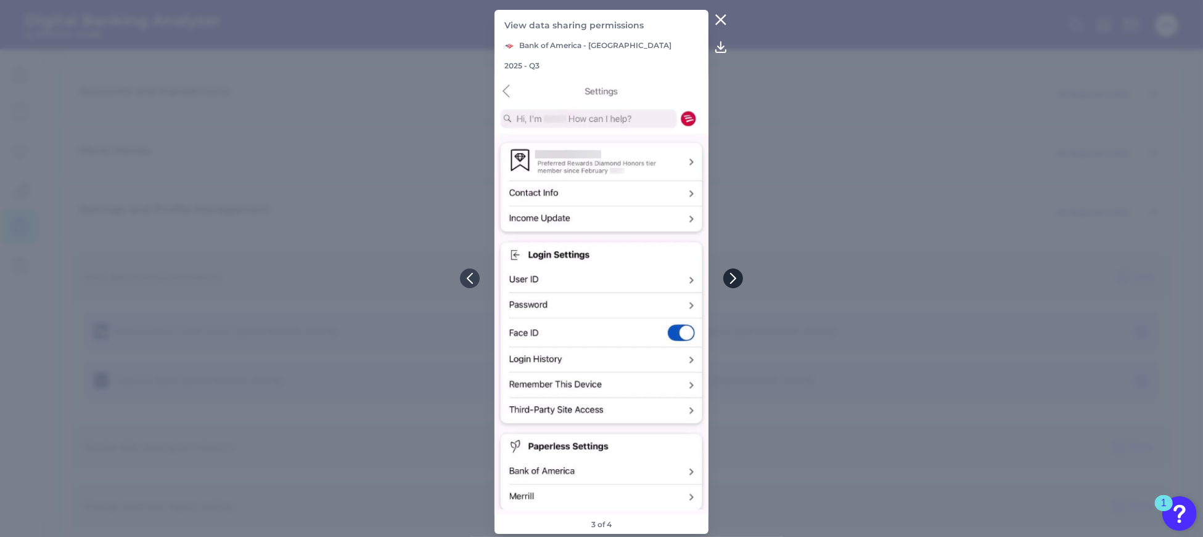
click at [731, 282] on icon at bounding box center [732, 278] width 11 height 11
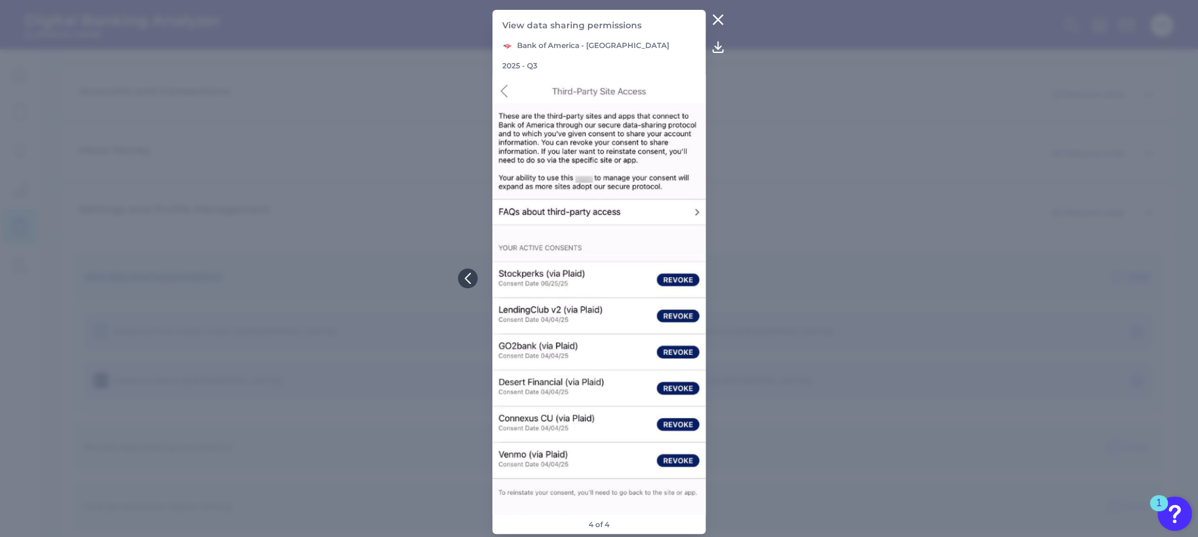
click at [731, 282] on div "View data sharing permissions Hide" at bounding box center [619, 277] width 1090 height 49
